Goal: Task Accomplishment & Management: Use online tool/utility

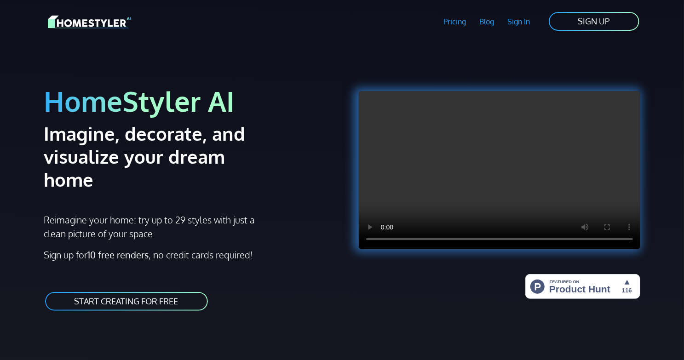
click at [136, 291] on link "START CREATING FOR FREE" at bounding box center [126, 301] width 165 height 21
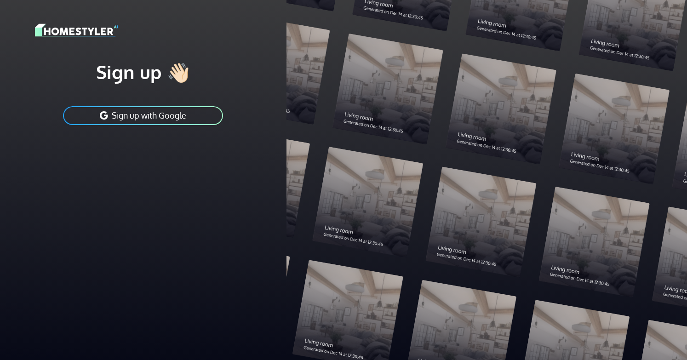
click at [169, 115] on button "Sign up with Google" at bounding box center [143, 115] width 162 height 21
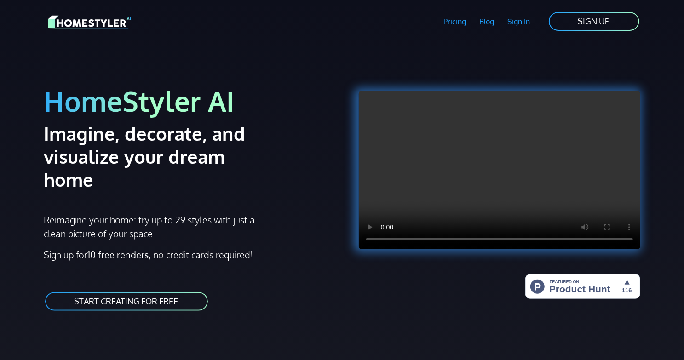
click at [573, 24] on link "SIGN UP" at bounding box center [594, 21] width 92 height 21
click at [128, 291] on link "START CREATING FOR FREE" at bounding box center [126, 301] width 165 height 21
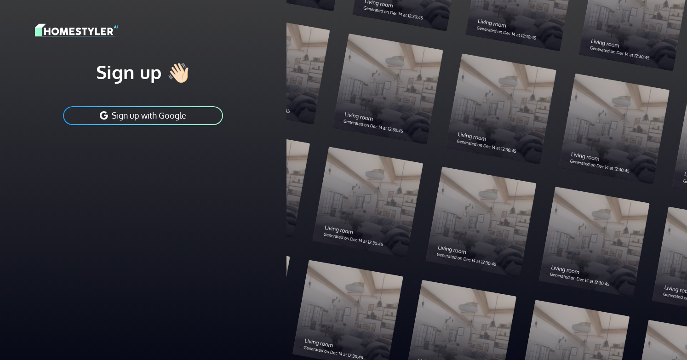
click at [566, 147] on div at bounding box center [486, 180] width 401 height 360
click at [513, 116] on div at bounding box center [486, 180] width 401 height 360
click at [515, 112] on div at bounding box center [486, 180] width 401 height 360
